Goal: Task Accomplishment & Management: Complete application form

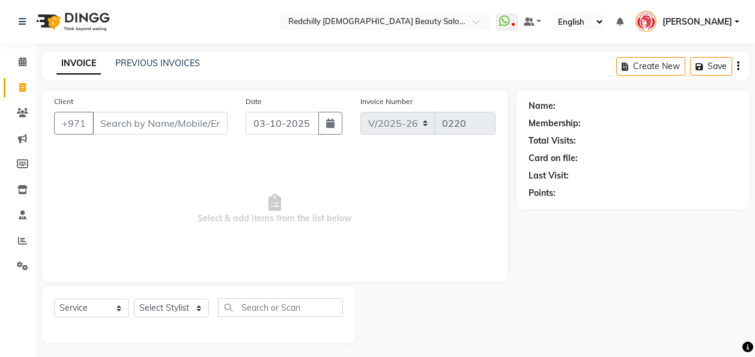
select select "8996"
select select "service"
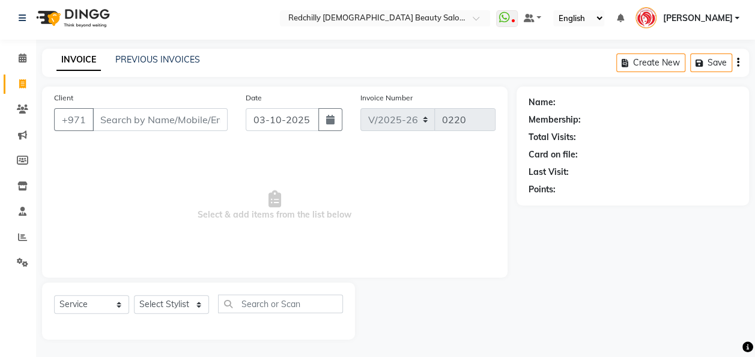
click at [113, 112] on input "Client" at bounding box center [159, 119] width 135 height 23
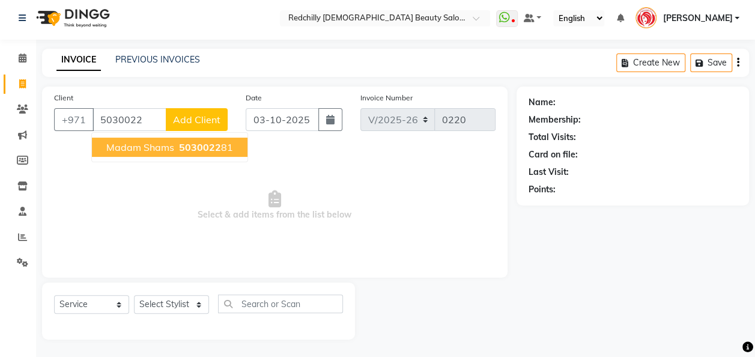
click at [178, 139] on button "madam shams 5030022 81" at bounding box center [169, 146] width 155 height 19
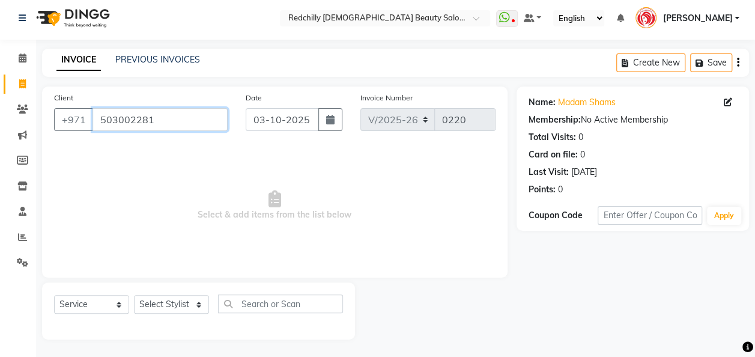
click at [175, 114] on input "503002281" at bounding box center [159, 119] width 135 height 23
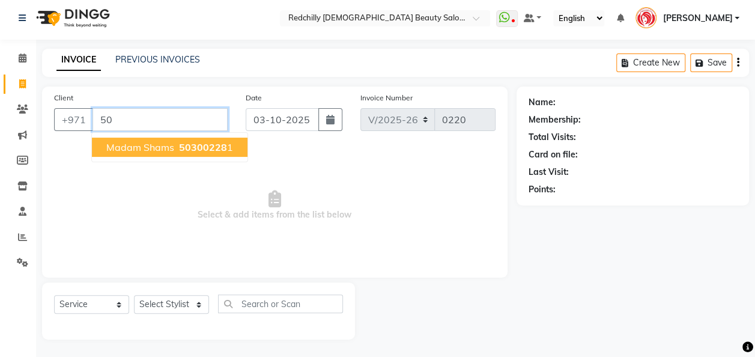
type input "5"
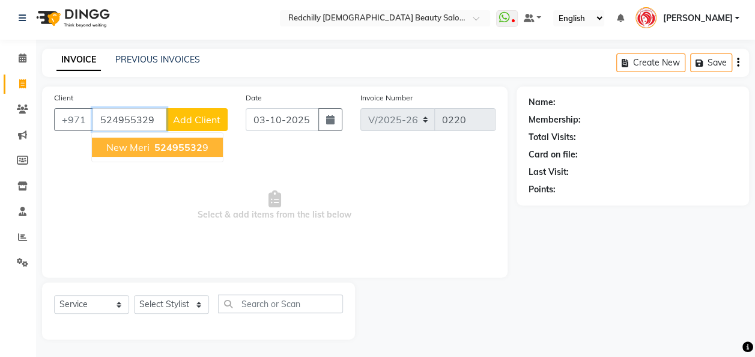
type input "524955329"
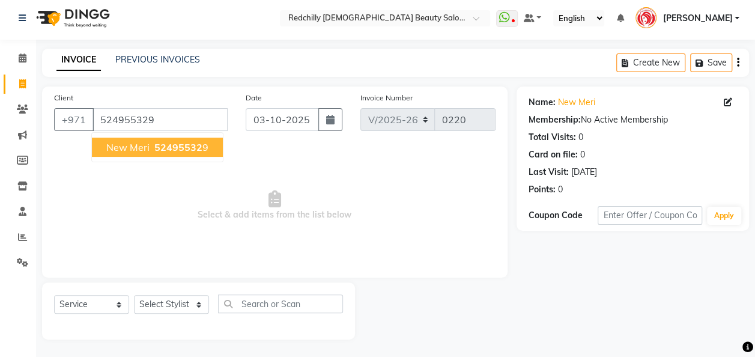
click at [182, 149] on span "52495532" at bounding box center [178, 147] width 48 height 12
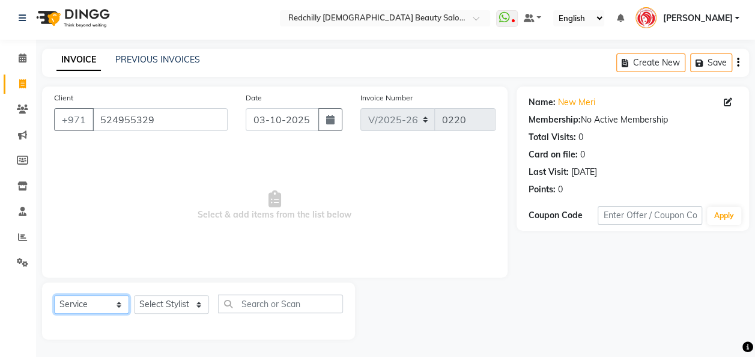
click at [118, 303] on select "Select Service Product Membership Package Voucher Prepaid Gift Card" at bounding box center [91, 304] width 75 height 19
select select "package"
click at [54, 295] on select "Select Service Product Membership Package Voucher Prepaid Gift Card" at bounding box center [91, 304] width 75 height 19
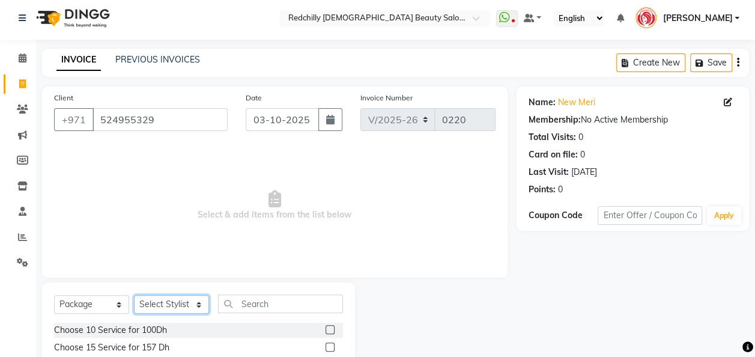
click at [200, 302] on select "Select Stylist Appointment [PERSON_NAME] [PERSON_NAME] [PERSON_NAME] Lolita [PE…" at bounding box center [171, 304] width 75 height 19
select select "91328"
click at [134, 295] on select "Select Stylist Appointment [PERSON_NAME] [PERSON_NAME] [PERSON_NAME] Lolita [PE…" at bounding box center [171, 304] width 75 height 19
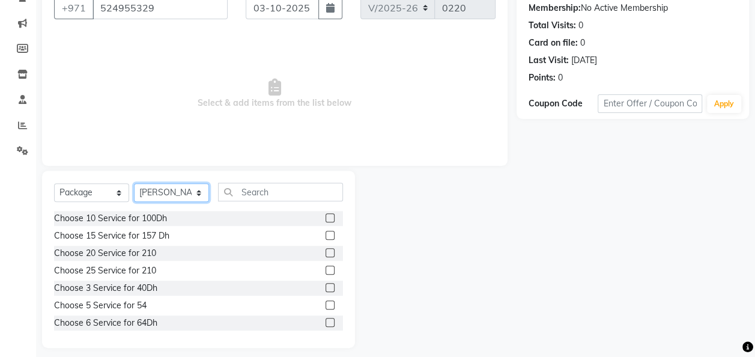
scroll to position [124, 0]
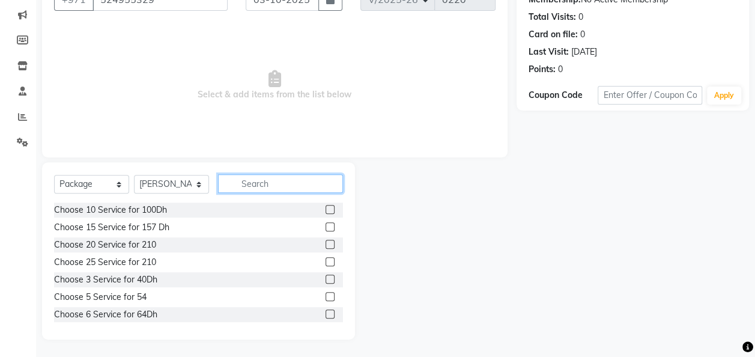
click at [248, 190] on input "text" at bounding box center [280, 183] width 125 height 19
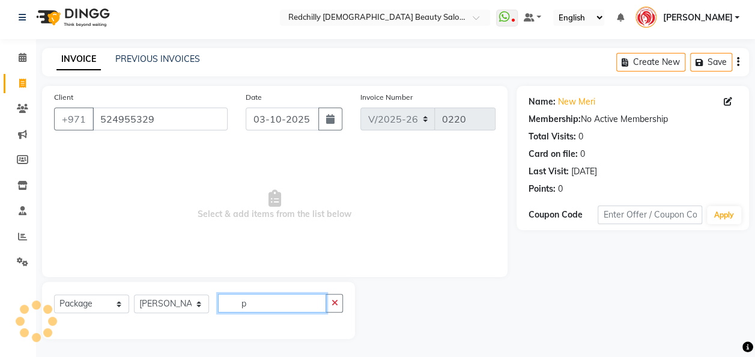
scroll to position [4, 0]
type input "promo"
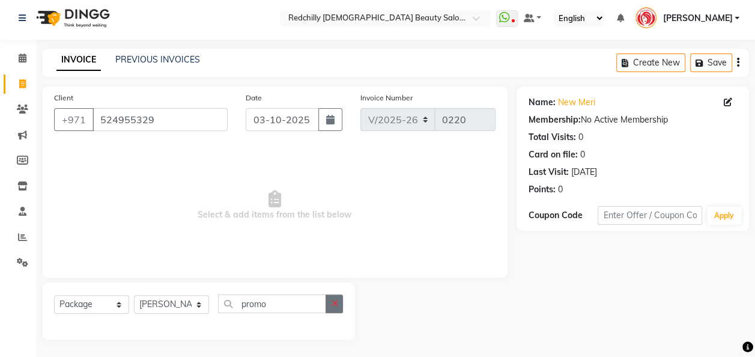
click at [334, 303] on icon "button" at bounding box center [334, 303] width 7 height 8
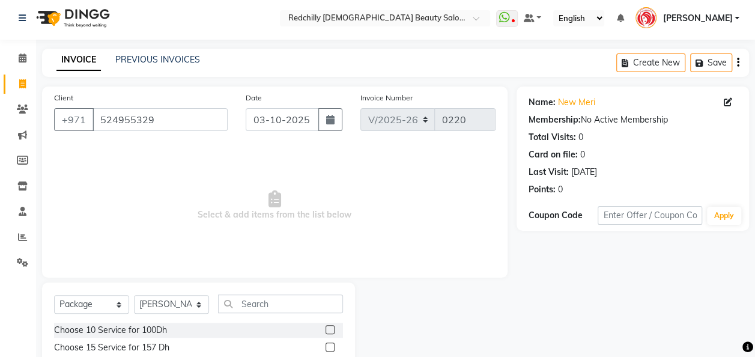
click at [325, 342] on label at bounding box center [329, 346] width 9 height 9
click at [325, 343] on input "checkbox" at bounding box center [329, 347] width 8 height 8
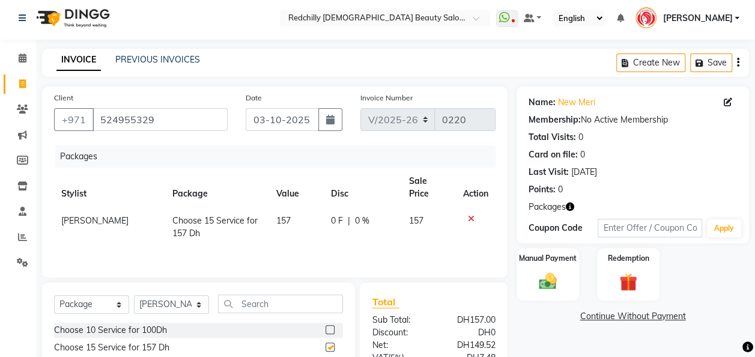
checkbox input "false"
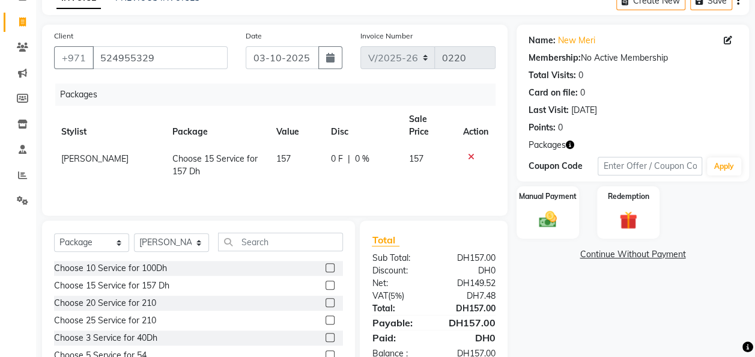
scroll to position [65, 0]
click at [118, 239] on select "Select Service Product Membership Package Voucher Prepaid Gift Card" at bounding box center [91, 243] width 75 height 19
select select "service"
click at [54, 234] on select "Select Service Product Membership Package Voucher Prepaid Gift Card" at bounding box center [91, 243] width 75 height 19
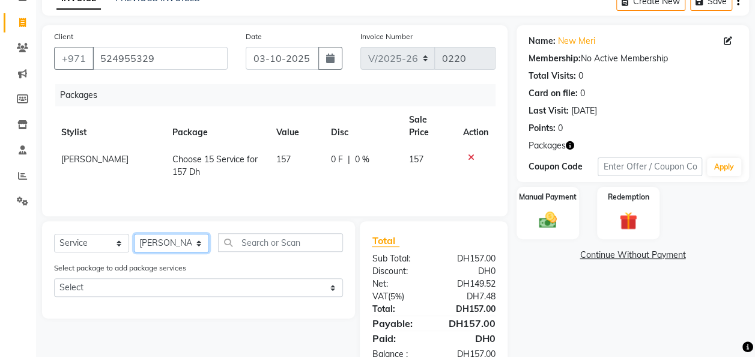
click at [197, 243] on select "Select Stylist Appointment [PERSON_NAME] [PERSON_NAME] [PERSON_NAME] Lolita [PE…" at bounding box center [171, 243] width 75 height 19
select select "91331"
click at [134, 234] on select "Select Stylist Appointment [PERSON_NAME] [PERSON_NAME] [PERSON_NAME] Lolita [PE…" at bounding box center [171, 243] width 75 height 19
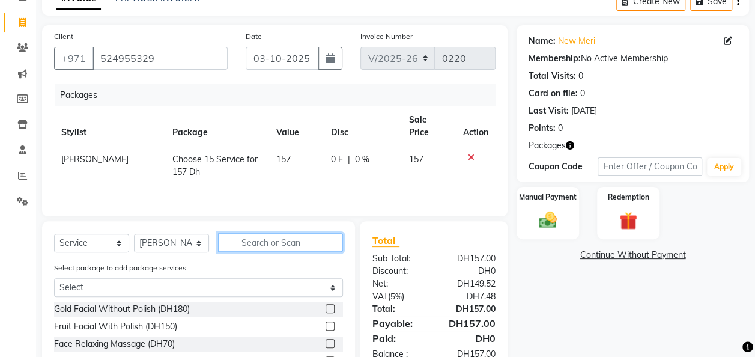
click at [265, 246] on input "text" at bounding box center [280, 242] width 125 height 19
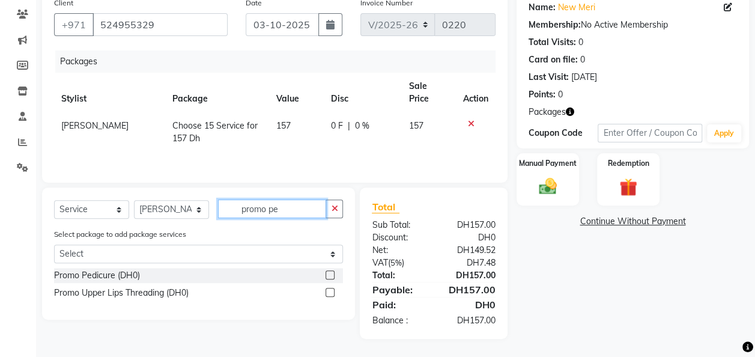
scroll to position [97, 0]
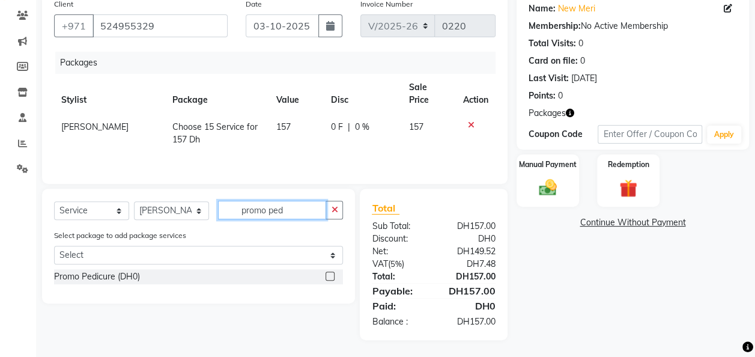
type input "promo ped"
click at [332, 275] on label at bounding box center [329, 275] width 9 height 9
click at [332, 275] on input "checkbox" at bounding box center [329, 277] width 8 height 8
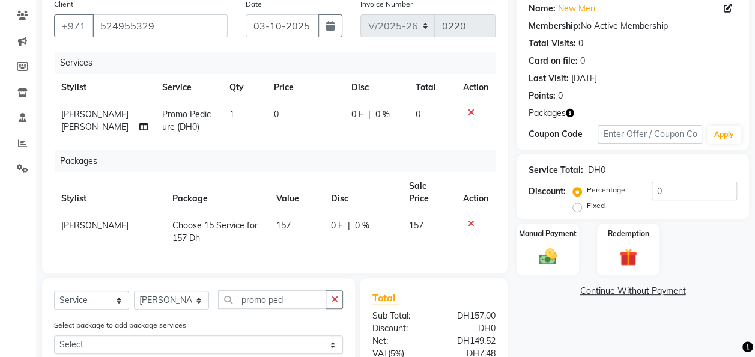
checkbox input "false"
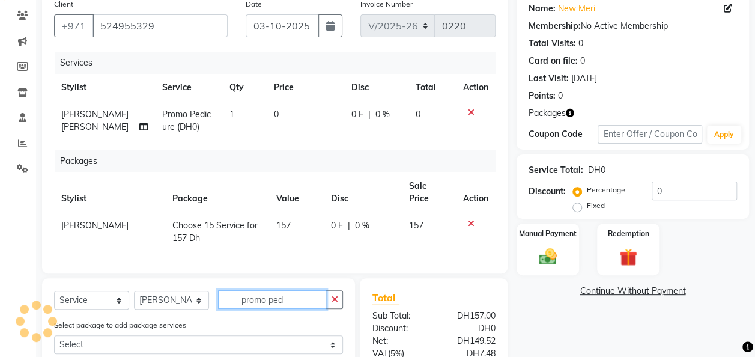
click at [294, 298] on input "promo ped" at bounding box center [272, 299] width 108 height 19
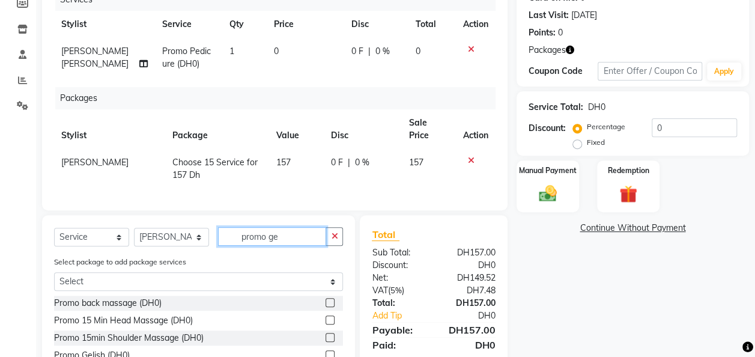
scroll to position [199, 0]
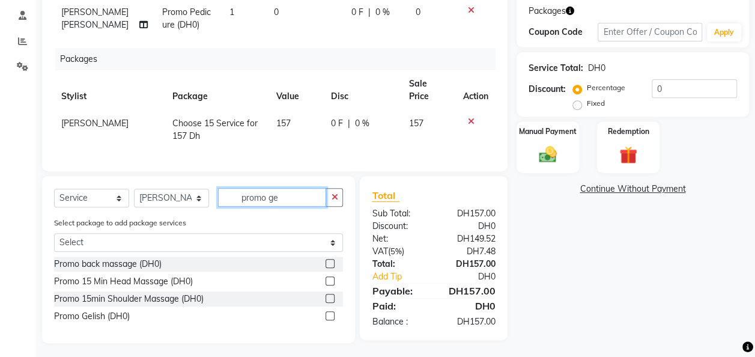
type input "promo ge"
click at [333, 315] on label at bounding box center [329, 315] width 9 height 9
click at [333, 315] on input "checkbox" at bounding box center [329, 316] width 8 height 8
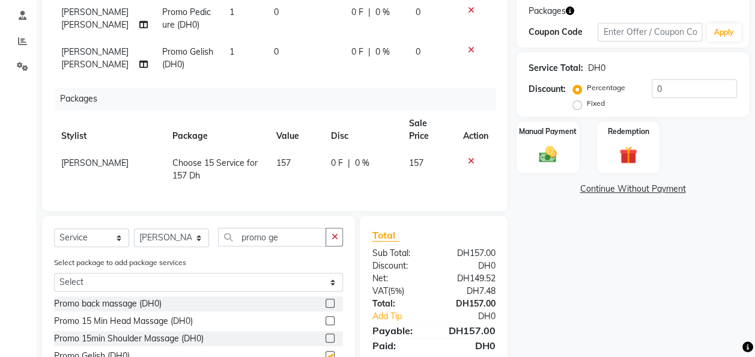
checkbox input "false"
click at [286, 229] on input "promo ge" at bounding box center [272, 237] width 108 height 19
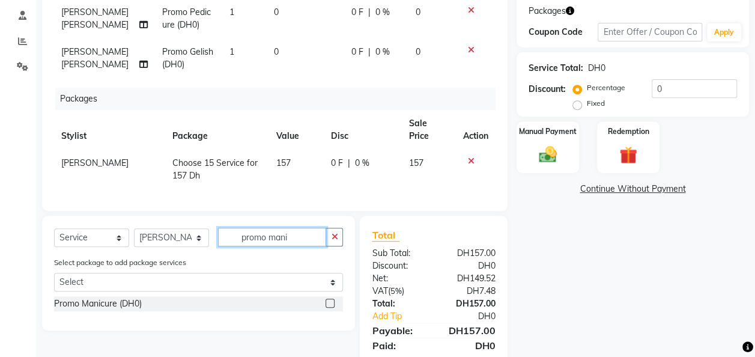
type input "promo mani"
click at [331, 299] on label at bounding box center [329, 302] width 9 height 9
click at [331, 300] on input "checkbox" at bounding box center [329, 304] width 8 height 8
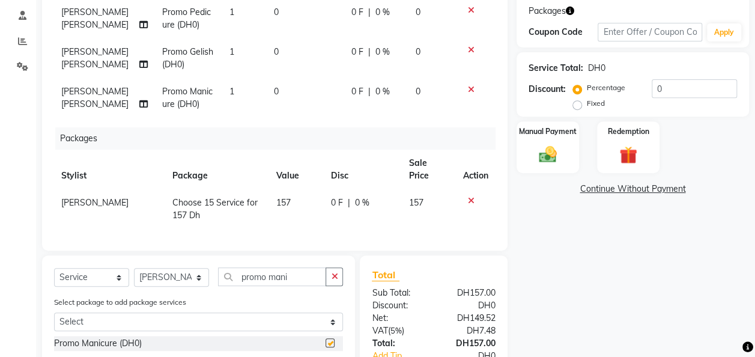
checkbox input "false"
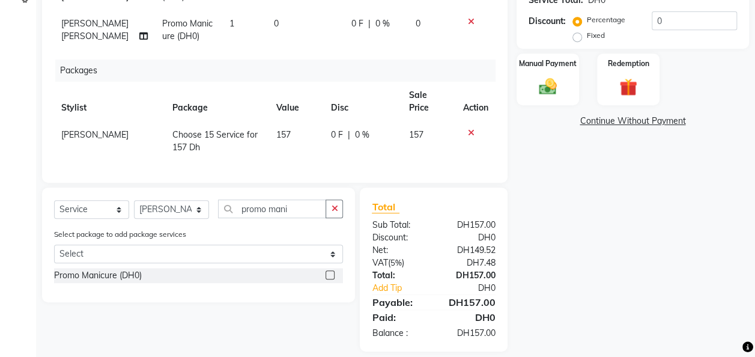
scroll to position [272, 0]
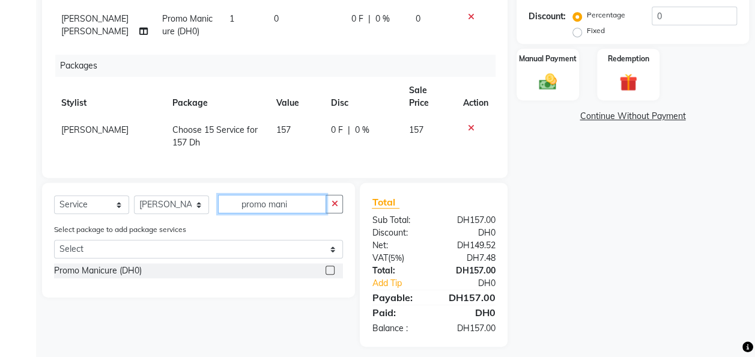
click at [295, 200] on input "promo mani" at bounding box center [272, 203] width 108 height 19
type input "promo foo"
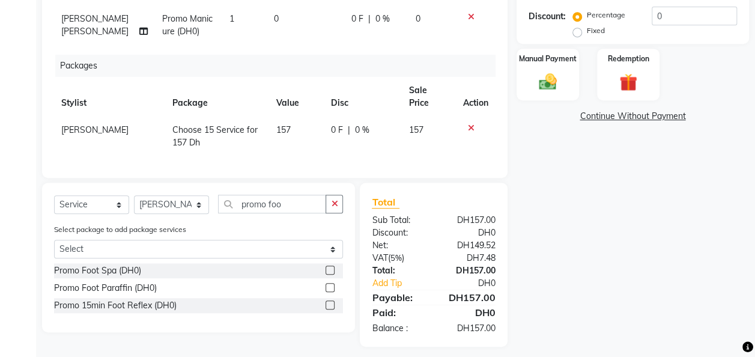
click at [331, 265] on label at bounding box center [329, 269] width 9 height 9
click at [331, 267] on input "checkbox" at bounding box center [329, 271] width 8 height 8
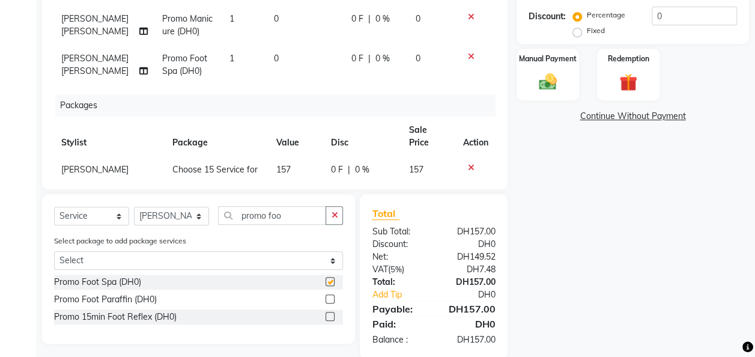
checkbox input "false"
click at [297, 219] on input "promo foo" at bounding box center [272, 215] width 108 height 19
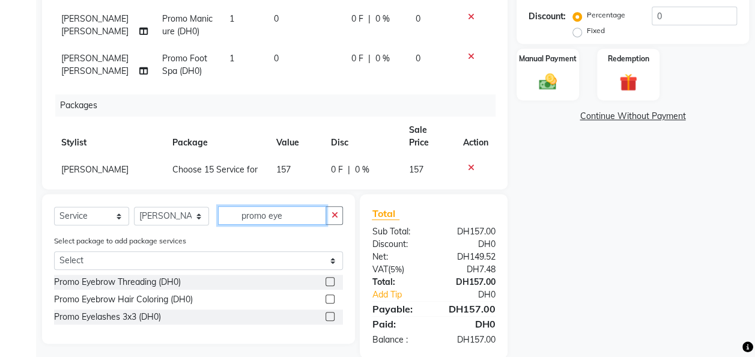
type input "promo eye"
click at [333, 279] on label at bounding box center [329, 281] width 9 height 9
click at [333, 279] on input "checkbox" at bounding box center [329, 282] width 8 height 8
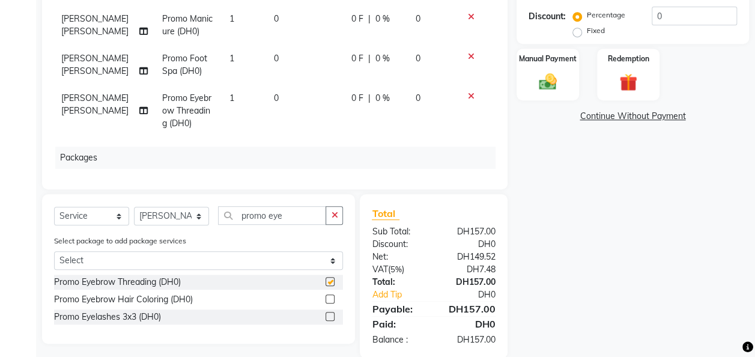
checkbox input "false"
click at [298, 220] on input "promo eye" at bounding box center [272, 215] width 108 height 19
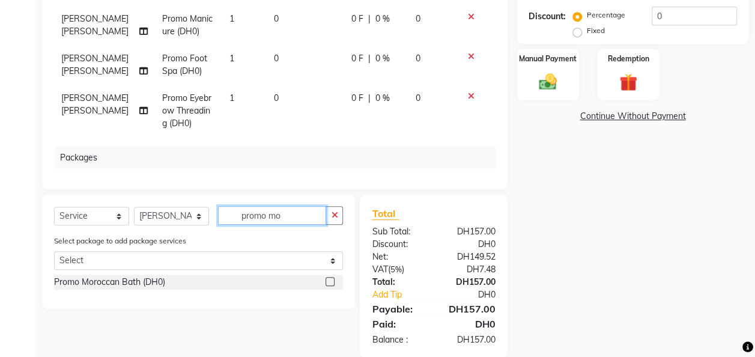
type input "promo mo"
click at [328, 282] on label at bounding box center [329, 281] width 9 height 9
click at [328, 282] on input "checkbox" at bounding box center [329, 282] width 8 height 8
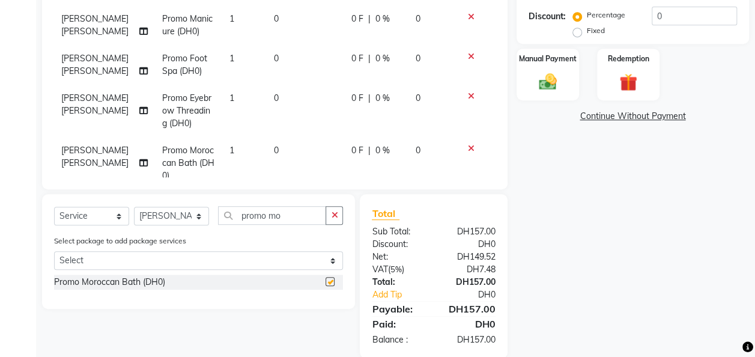
checkbox input "false"
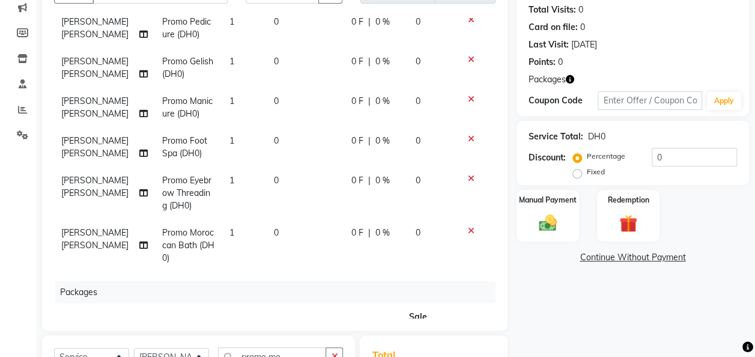
scroll to position [83, 0]
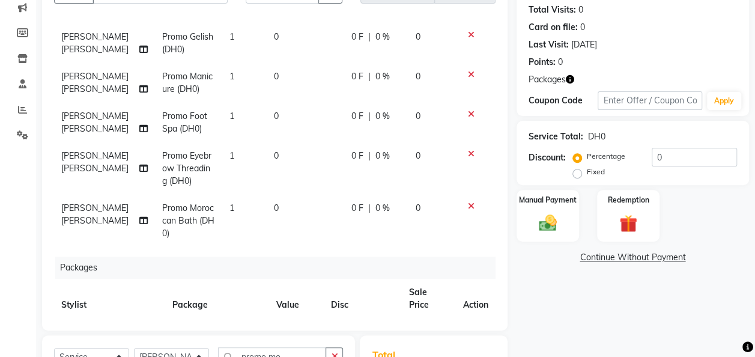
click at [229, 34] on span "1" at bounding box center [231, 36] width 5 height 11
select select "91331"
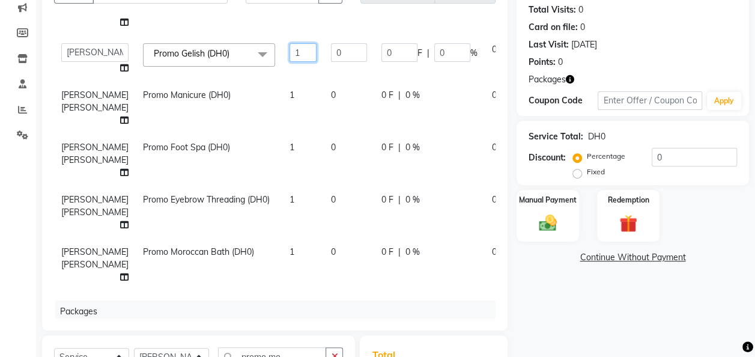
click at [289, 62] on input "1" at bounding box center [302, 52] width 27 height 19
type input "3"
type input "6"
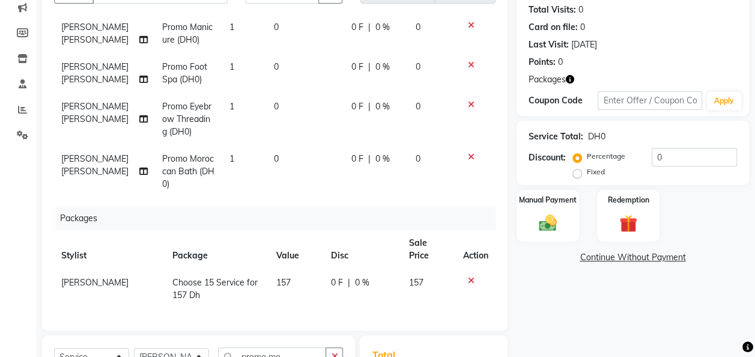
scroll to position [142, 0]
click at [251, 161] on tr "[PERSON_NAME] [PERSON_NAME] Promo Moroccan Bath (DH0) 1 0 0 F | 0 % 0" at bounding box center [274, 171] width 441 height 52
click at [229, 153] on span "1" at bounding box center [231, 158] width 5 height 11
select select "91331"
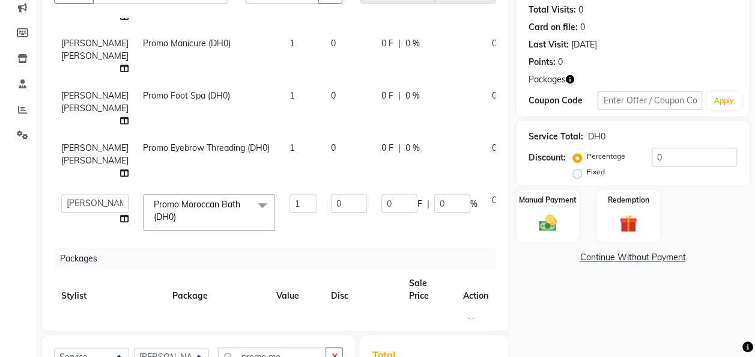
scroll to position [245, 0]
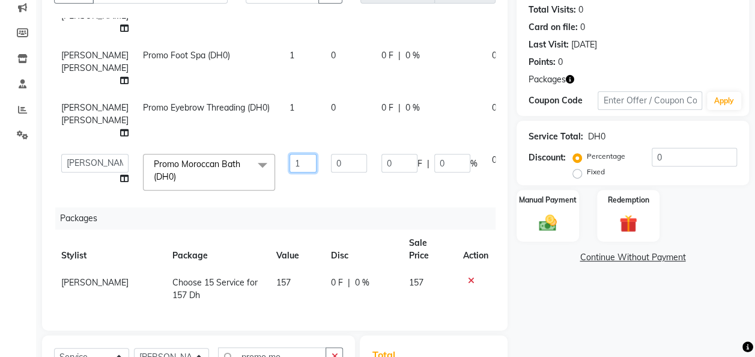
click at [289, 164] on input "1" at bounding box center [302, 163] width 27 height 19
type input "5"
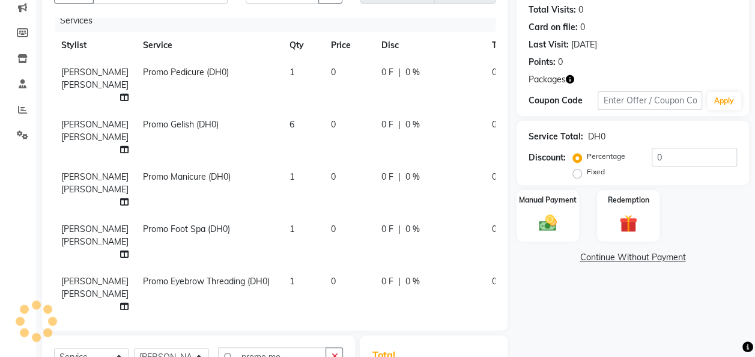
scroll to position [0, 0]
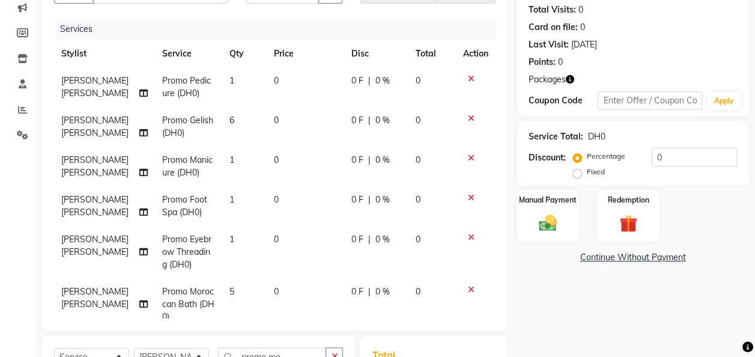
click at [754, 195] on div "Manual Payment Redemption" at bounding box center [632, 216] width 250 height 52
drag, startPoint x: 754, startPoint y: 195, endPoint x: 765, endPoint y: 195, distance: 11.4
click at [754, 195] on html "Select Location × Redchilly [DEMOGRAPHIC_DATA] Beauty Salon, Khalidiyah WhatsAp…" at bounding box center [377, 47] width 755 height 357
click at [713, 288] on div "Name: New Meri Membership: No Active Membership Total Visits: 0 Card on file: 0…" at bounding box center [636, 229] width 241 height 540
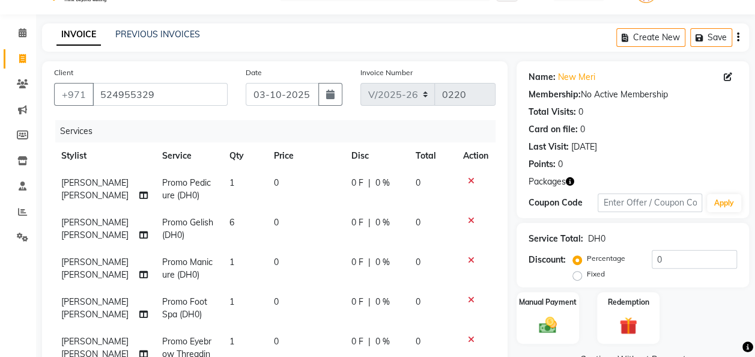
scroll to position [17, 0]
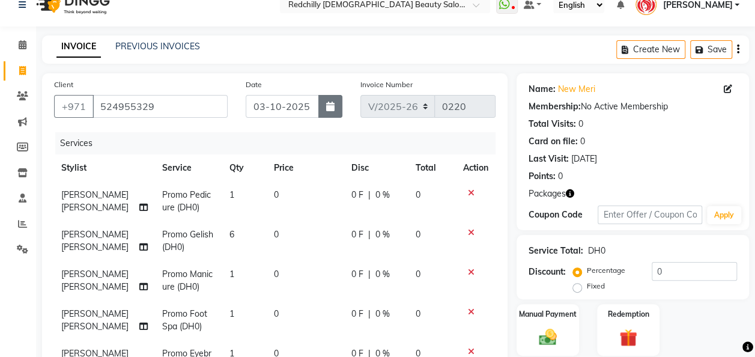
click at [331, 113] on button "button" at bounding box center [330, 106] width 24 height 23
select select "10"
select select "2025"
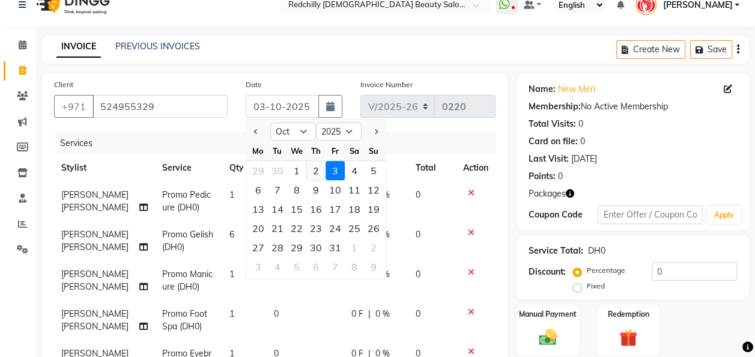
click at [313, 172] on div "2" at bounding box center [315, 170] width 19 height 19
type input "02-10-2025"
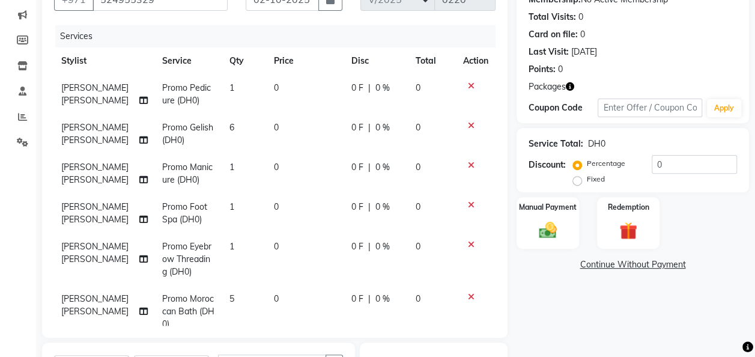
scroll to position [125, 0]
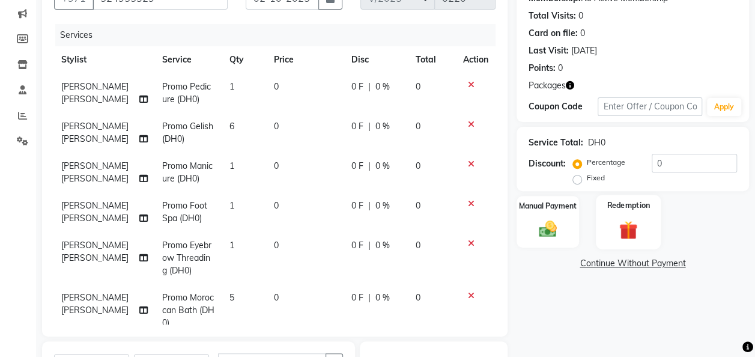
click at [629, 223] on img at bounding box center [628, 229] width 30 height 23
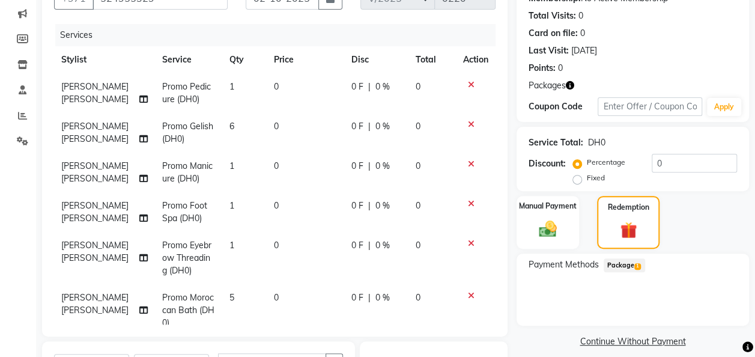
click at [621, 267] on span "Package 1" at bounding box center [623, 265] width 41 height 14
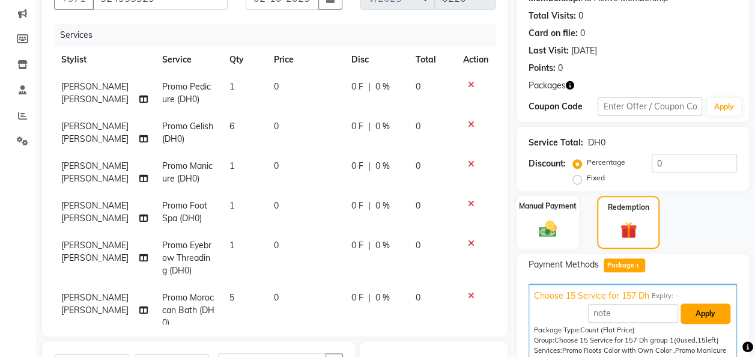
click at [698, 318] on button "Apply" at bounding box center [705, 313] width 50 height 20
click at [551, 231] on img at bounding box center [547, 229] width 30 height 22
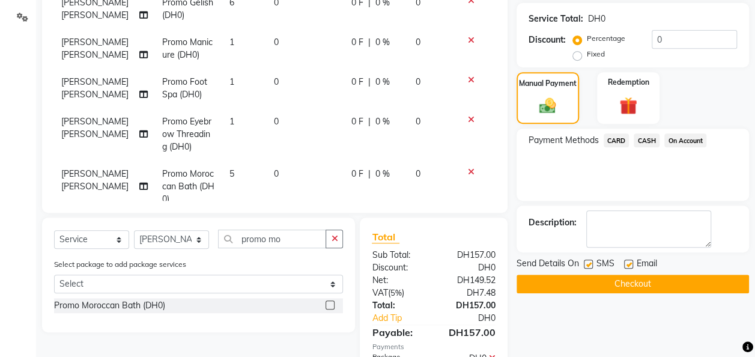
scroll to position [241, 0]
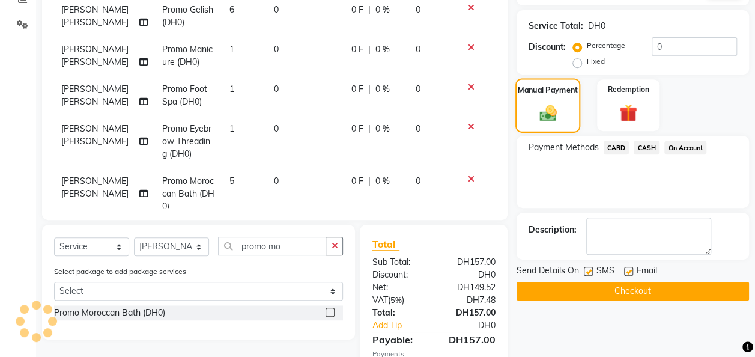
click at [557, 111] on img at bounding box center [547, 113] width 28 height 20
click at [614, 146] on span "CARD" at bounding box center [616, 147] width 26 height 14
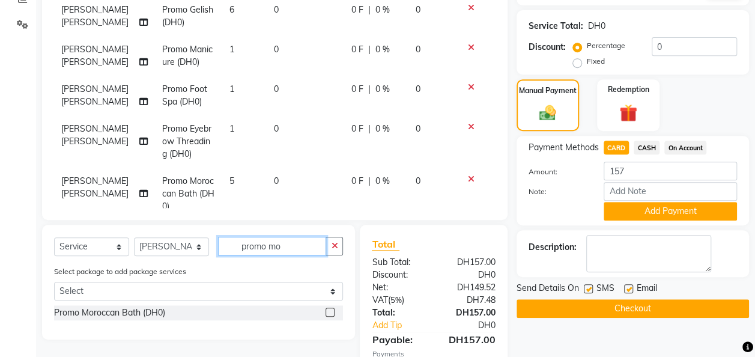
click at [282, 244] on input "promo mo" at bounding box center [272, 246] width 108 height 19
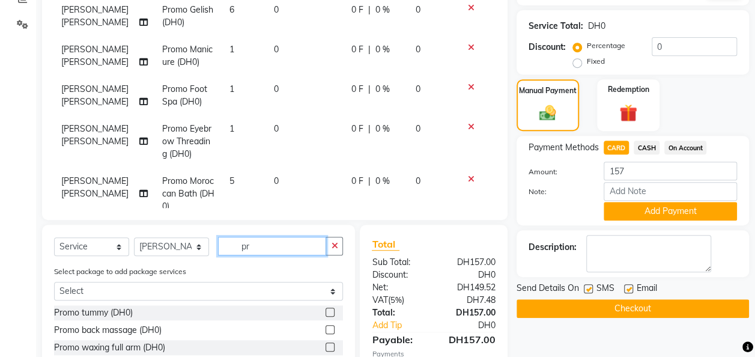
type input "p"
type input "upp"
click at [331, 312] on label at bounding box center [329, 311] width 9 height 9
click at [331, 312] on input "checkbox" at bounding box center [329, 313] width 8 height 8
checkbox input "false"
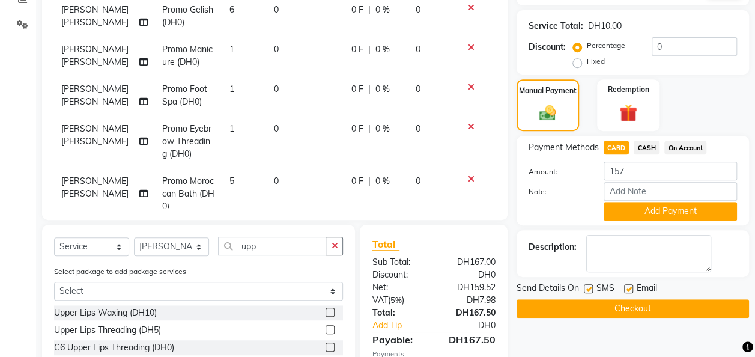
click at [651, 146] on span "CASH" at bounding box center [646, 147] width 26 height 14
type input "167.5"
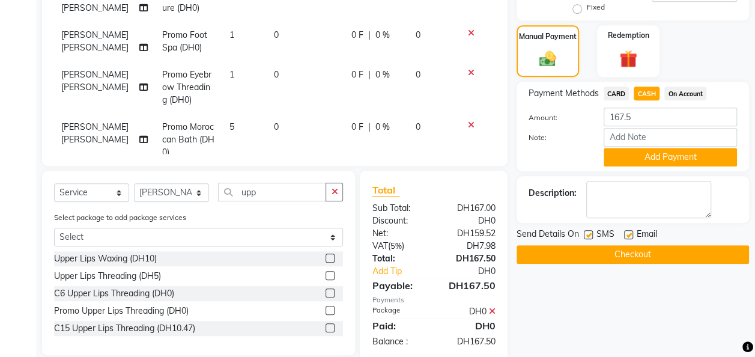
click at [611, 96] on span "CARD" at bounding box center [616, 93] width 26 height 14
click at [644, 157] on button "Add Payment" at bounding box center [669, 157] width 133 height 19
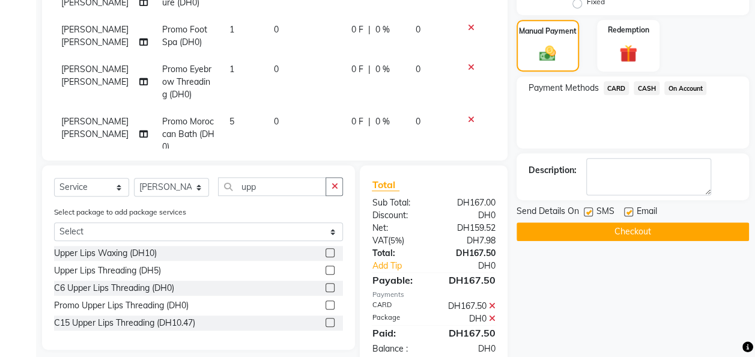
scroll to position [328, 0]
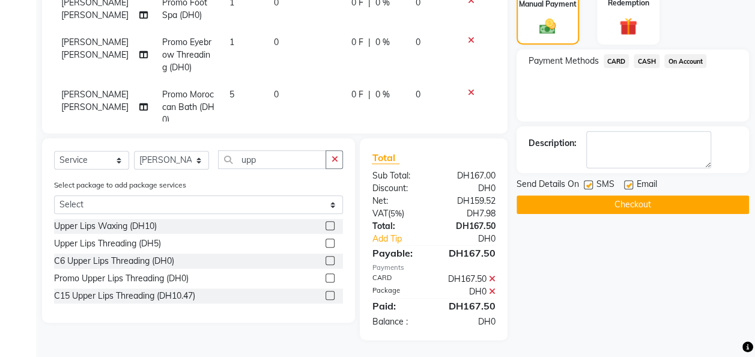
click at [651, 202] on button "Checkout" at bounding box center [632, 204] width 232 height 19
